Goal: Information Seeking & Learning: Learn about a topic

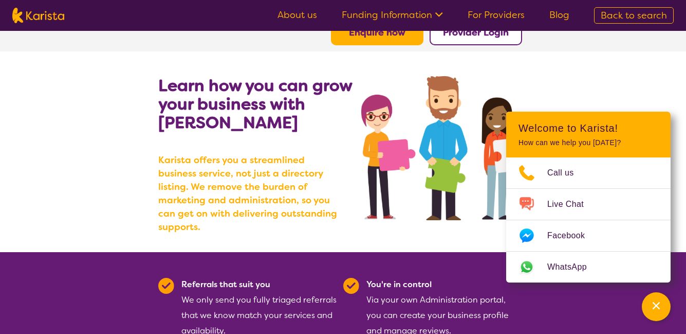
scroll to position [103, 0]
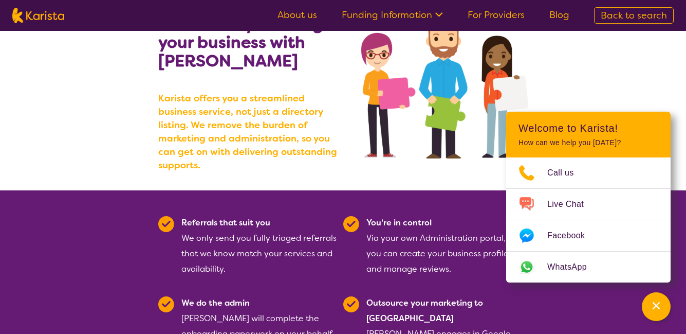
click at [324, 257] on div "Referrals that suit you We only send you fully triaged referrals that we know m…" at bounding box center [259, 246] width 156 height 62
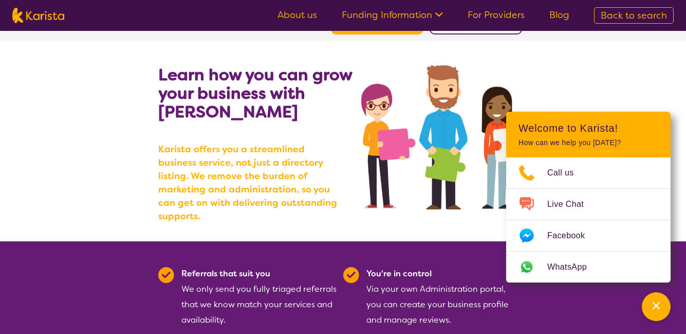
scroll to position [0, 0]
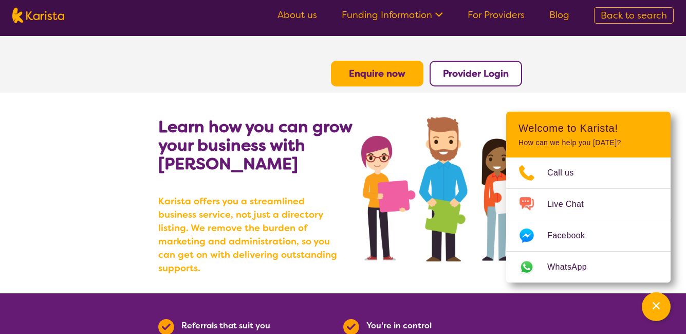
click at [501, 20] on link "For Providers" at bounding box center [496, 15] width 57 height 12
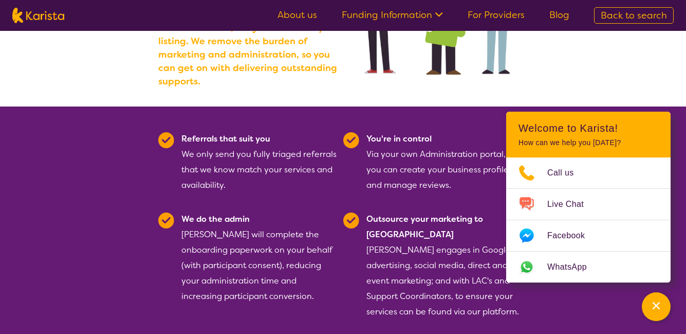
scroll to position [206, 0]
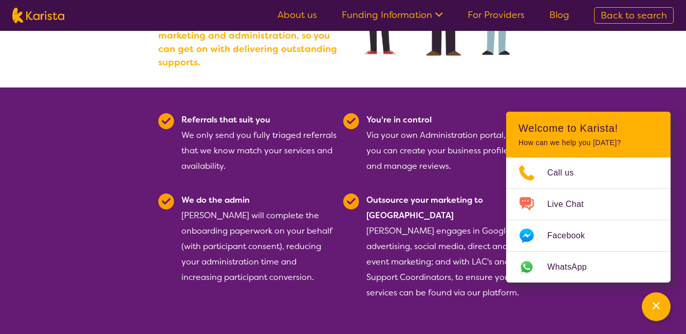
click at [441, 192] on div "Outsource your marketing to us Karista engages in Google advertising, social me…" at bounding box center [444, 246] width 156 height 108
click at [585, 279] on section "Referrals that suit you We only send you fully triaged referrals that we know m…" at bounding box center [343, 236] width 686 height 299
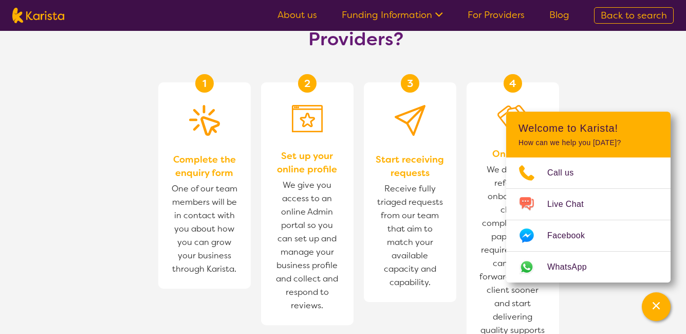
scroll to position [617, 0]
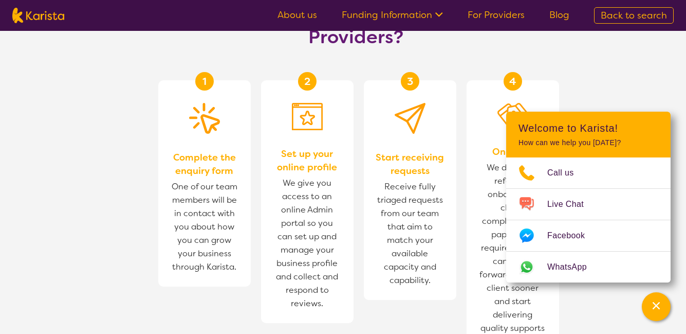
click at [640, 55] on section "How does Karista work for Providers? 1 Complete the enquiry form One of our tea…" at bounding box center [343, 201] width 686 height 453
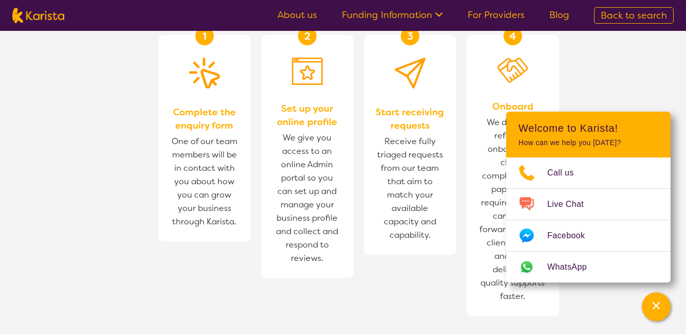
scroll to position [668, 0]
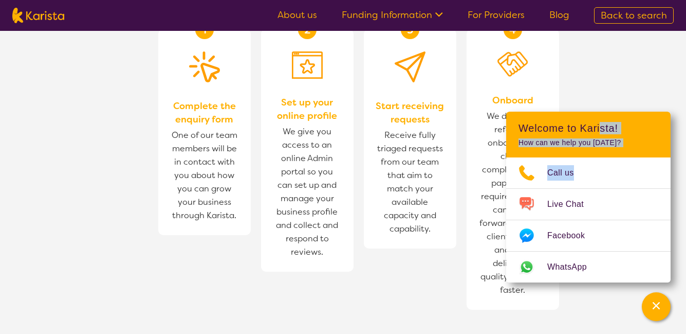
drag, startPoint x: 602, startPoint y: 98, endPoint x: 634, endPoint y: 145, distance: 56.3
click at [634, 145] on div "Welcome to Karista! How can we help you today? Call us Live Chat Facebook Whats…" at bounding box center [588, 197] width 164 height 171
click at [433, 202] on div "3 Start receiving requests Receive fully triaged requests from our team that ai…" at bounding box center [415, 169] width 103 height 281
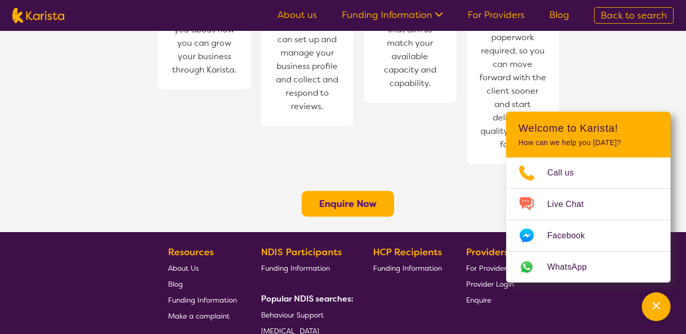
scroll to position [822, 0]
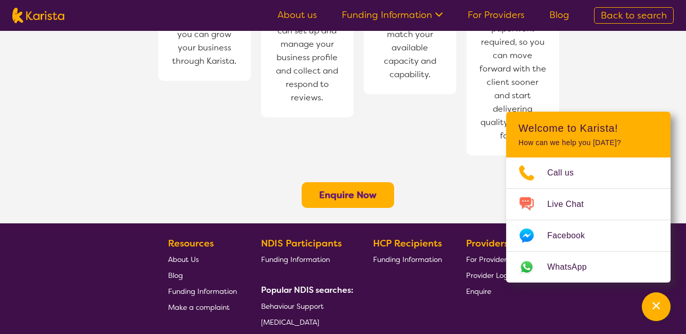
click at [468, 254] on span "For Providers" at bounding box center [488, 258] width 44 height 9
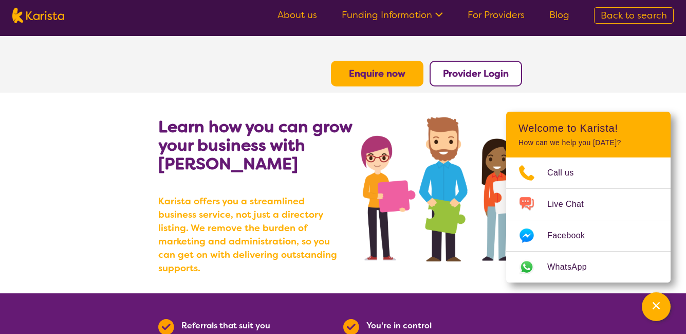
scroll to position [103, 0]
